Goal: Task Accomplishment & Management: Manage account settings

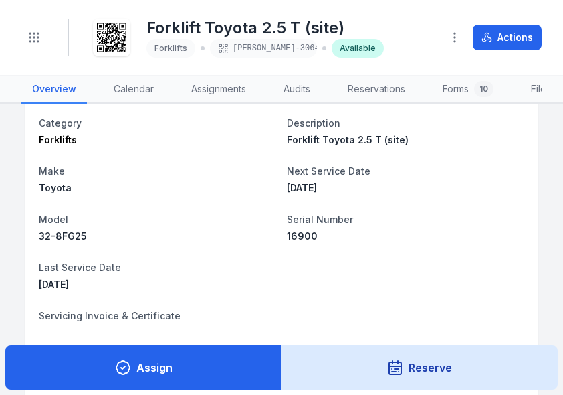
scroll to position [0, 44]
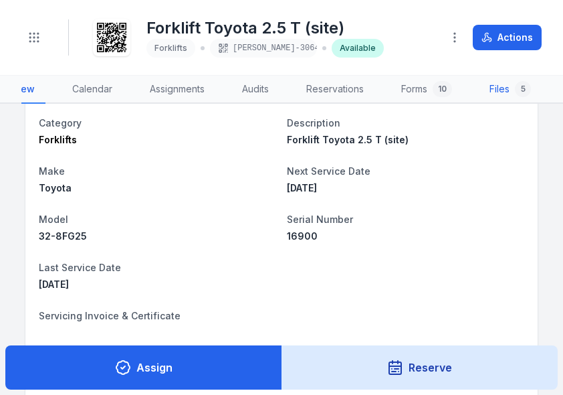
click at [515, 89] on div "5" at bounding box center [523, 89] width 16 height 16
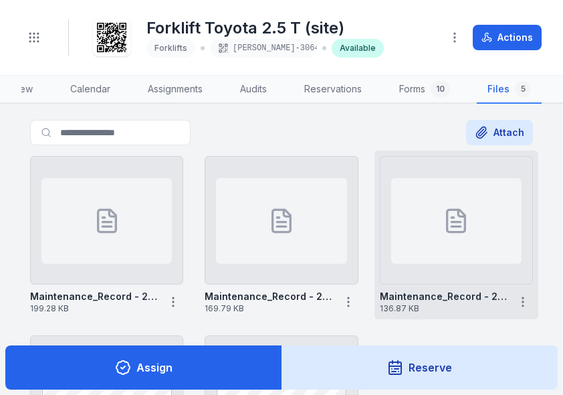
click at [481, 301] on strong "Maintenance_Record - 2024-11-15T093445.681" at bounding box center [444, 296] width 128 height 13
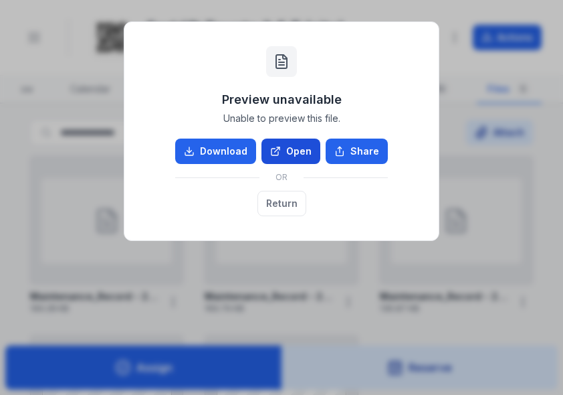
click at [292, 146] on link "Open" at bounding box center [291, 150] width 59 height 25
click at [272, 205] on button "Return" at bounding box center [282, 203] width 49 height 25
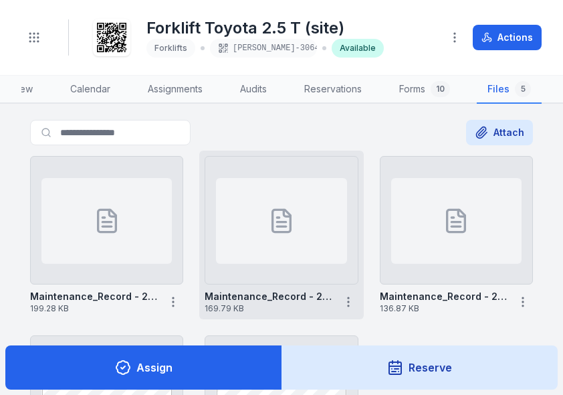
click at [301, 278] on div at bounding box center [281, 220] width 153 height 128
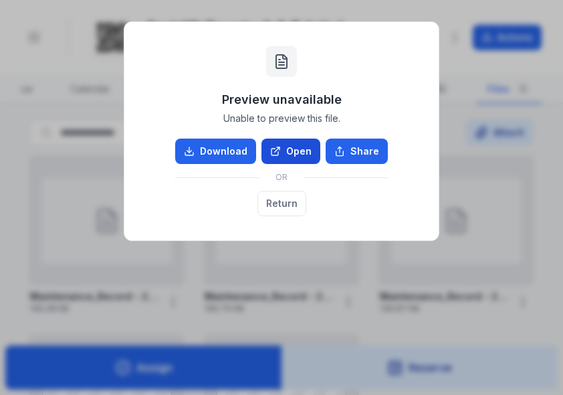
click at [313, 145] on link "Open" at bounding box center [291, 150] width 59 height 25
click at [290, 195] on button "Return" at bounding box center [282, 203] width 49 height 25
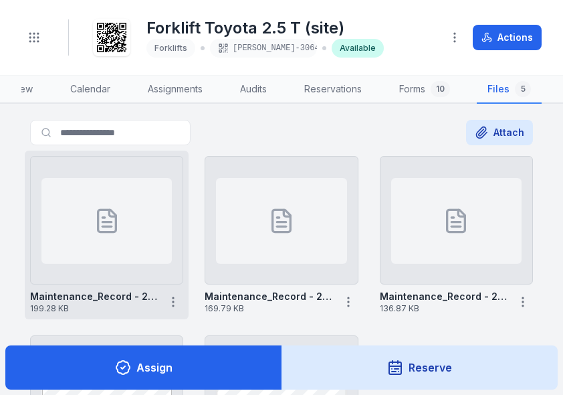
click at [108, 228] on icon at bounding box center [107, 220] width 27 height 27
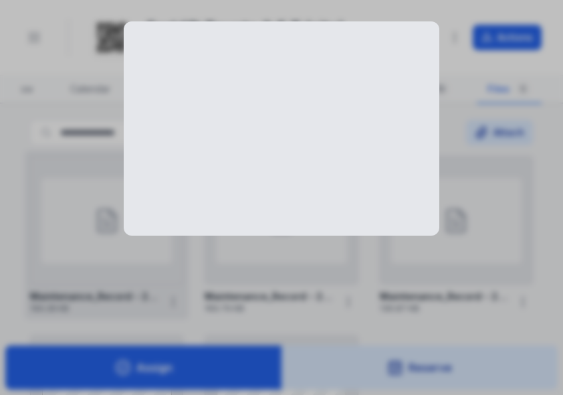
click at [108, 228] on div at bounding box center [281, 197] width 563 height 395
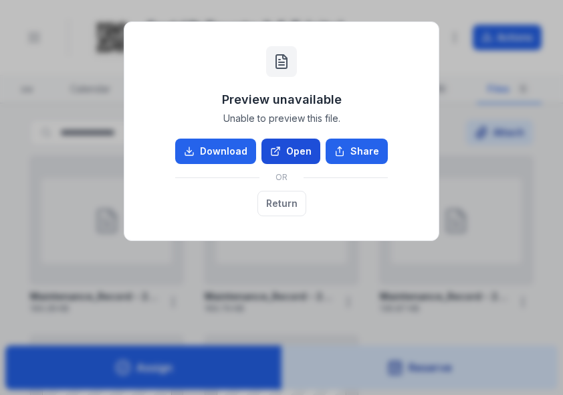
click at [292, 152] on link "Open" at bounding box center [291, 150] width 59 height 25
click at [273, 201] on button "Return" at bounding box center [282, 203] width 49 height 25
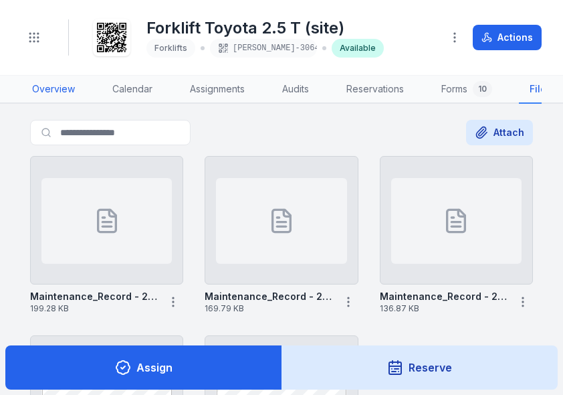
click at [55, 88] on link "Overview" at bounding box center [53, 90] width 64 height 28
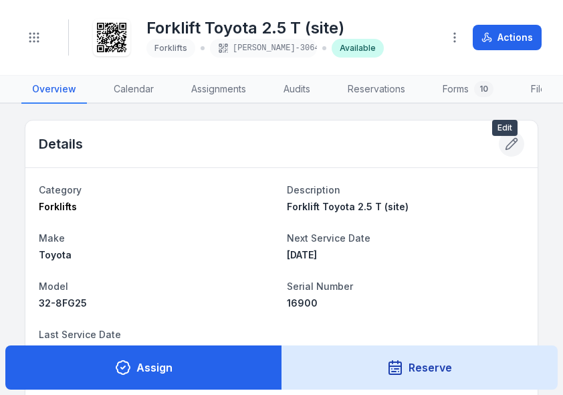
click at [505, 151] on icon at bounding box center [511, 143] width 13 height 13
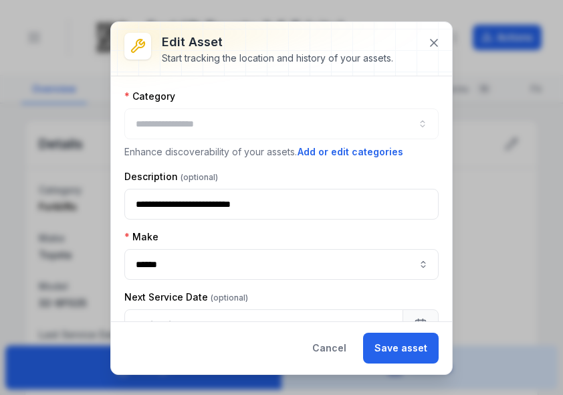
type input "*********"
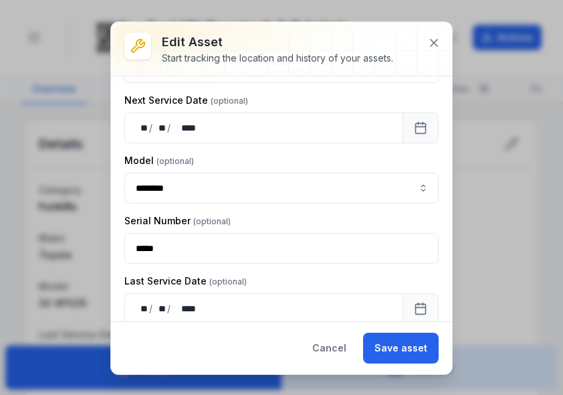
scroll to position [201, 0]
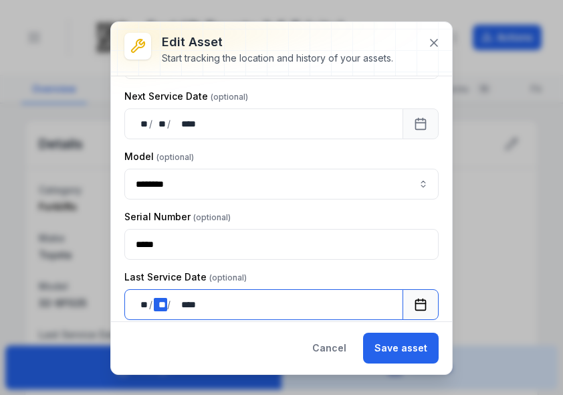
click at [163, 298] on div "** **" at bounding box center [160, 304] width 13 height 13
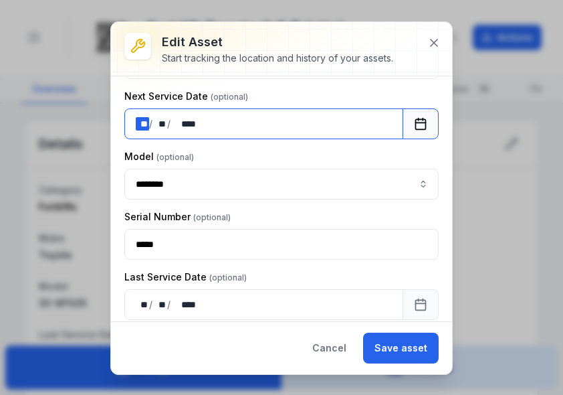
click at [143, 118] on div "** **" at bounding box center [142, 123] width 13 height 13
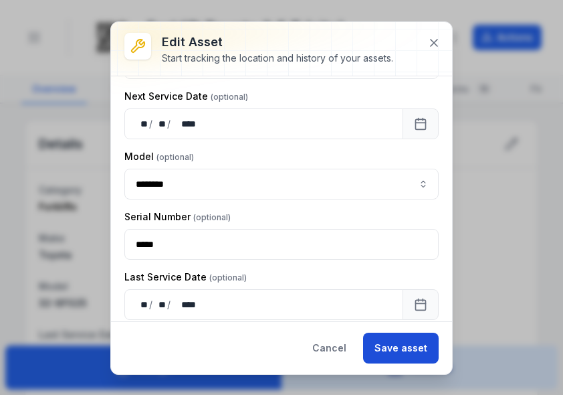
click at [413, 351] on button "Save asset" at bounding box center [401, 347] width 76 height 31
